Goal: Use online tool/utility: Utilize a website feature to perform a specific function

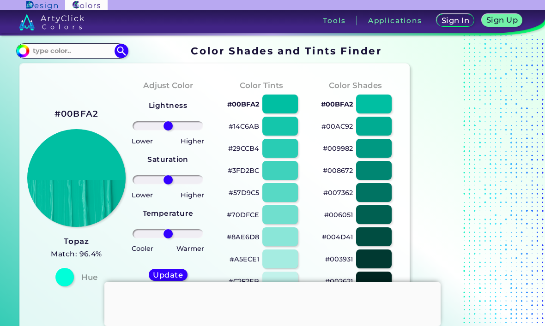
click at [22, 52] on input "#00bfa2" at bounding box center [22, 50] width 12 height 12
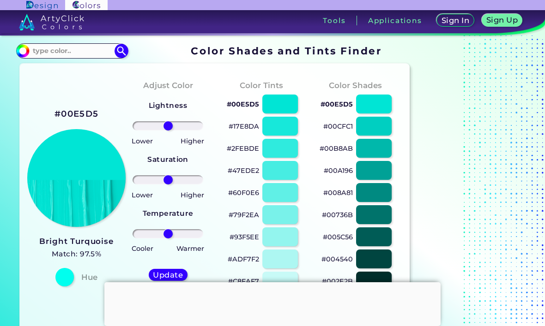
click at [20, 53] on input "#00e5d5" at bounding box center [22, 50] width 12 height 12
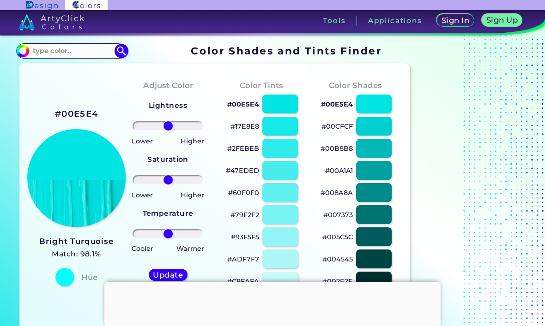
click at [18, 48] on input "#00e5e4" at bounding box center [22, 50] width 12 height 12
type input "#00e6e4"
